Goal: Find contact information: Find contact information

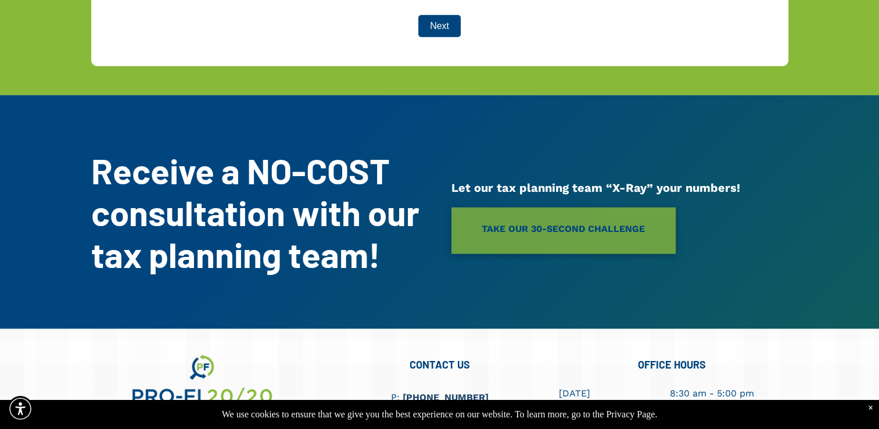
scroll to position [3222, 0]
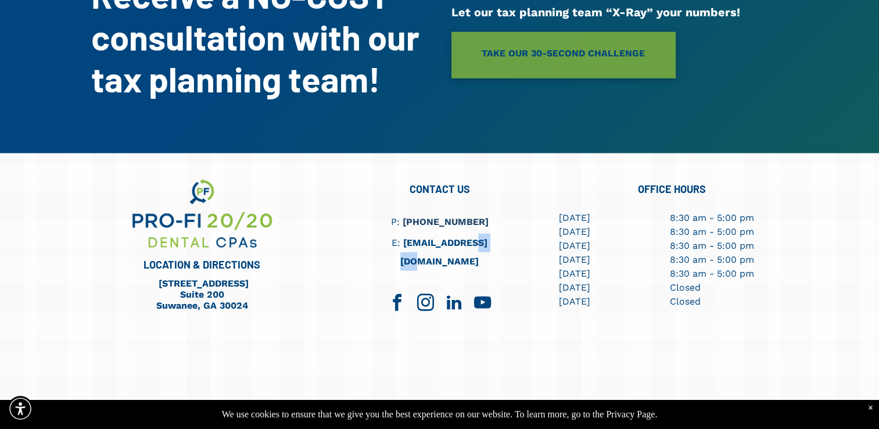
drag, startPoint x: 496, startPoint y: 177, endPoint x: 467, endPoint y: 172, distance: 29.3
click at [467, 233] on h6 "E: [EMAIL_ADDRESS][DOMAIN_NAME]" at bounding box center [439, 251] width 164 height 37
click at [310, 177] on div "LOCATION & DIRECTIONS [STREET_ADDRESS] [STREET_ADDRESS]" at bounding box center [207, 315] width 232 height 277
click at [394, 290] on span "facebook" at bounding box center [402, 303] width 26 height 26
